Goal: Connect with others: Go to known website

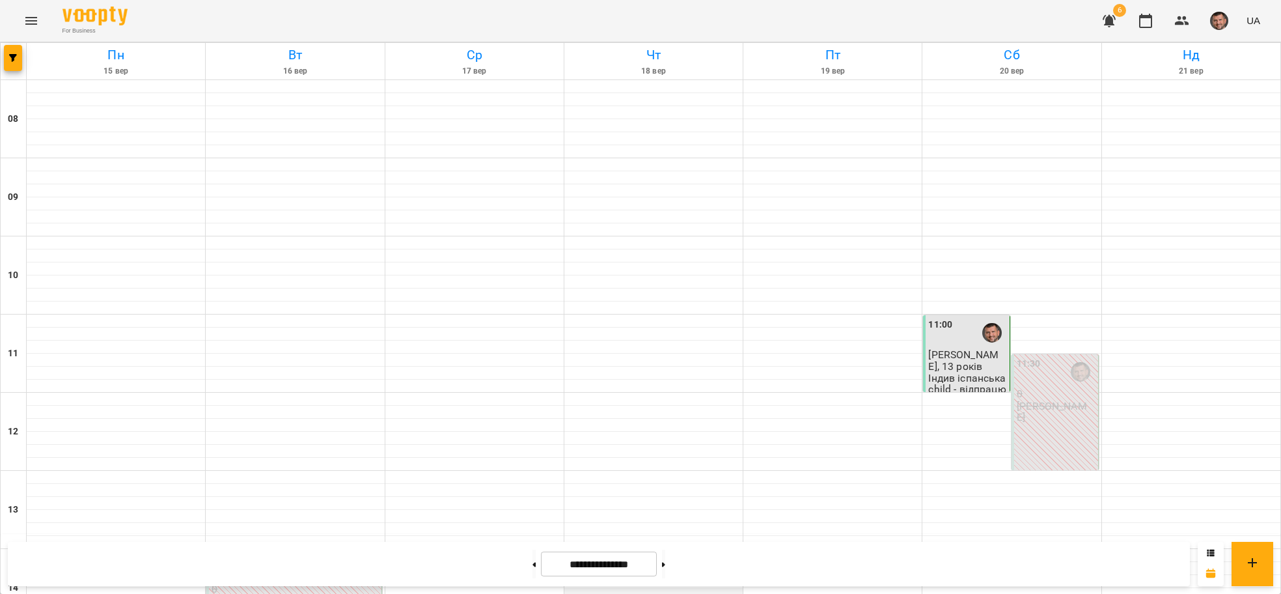
scroll to position [391, 0]
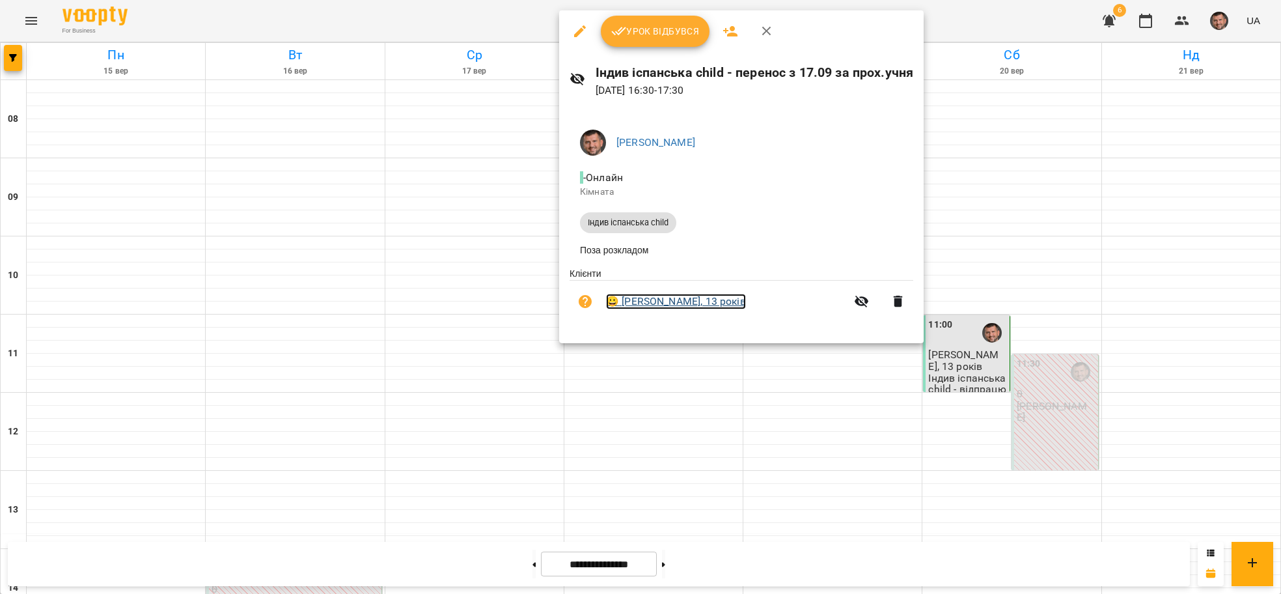
click at [680, 303] on link "😀 Олександр Двіжон, 13 років" at bounding box center [676, 302] width 140 height 16
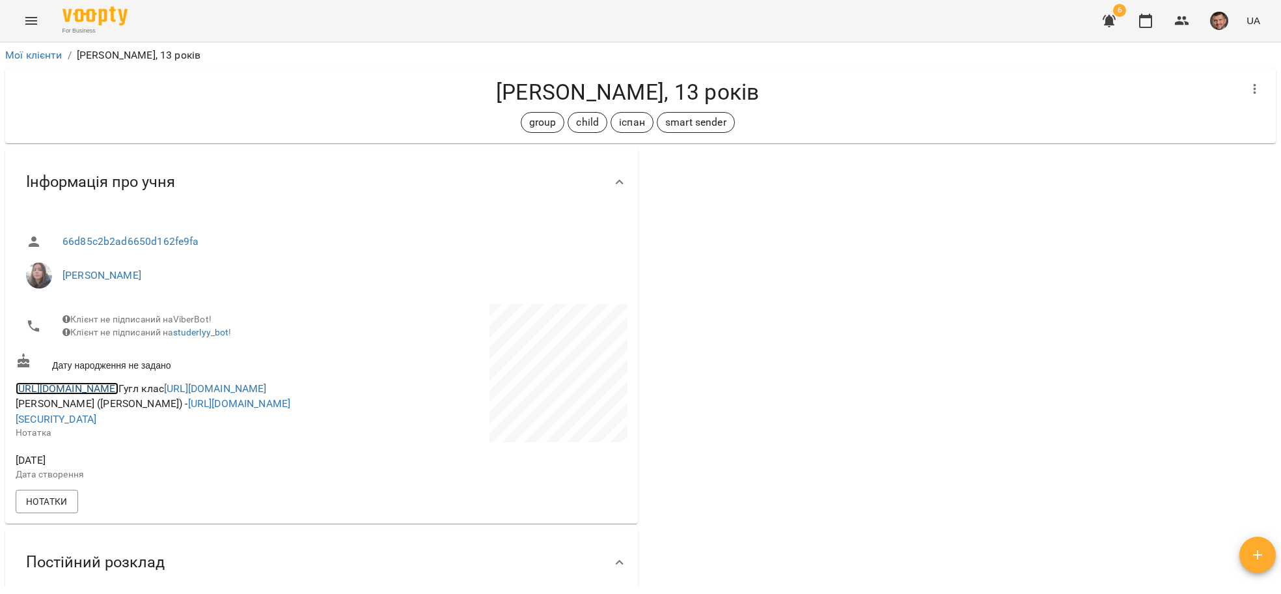
click at [119, 395] on link "https://meet.google.com/ckk-wvbp-cim" at bounding box center [67, 388] width 103 height 12
